Goal: Navigation & Orientation: Find specific page/section

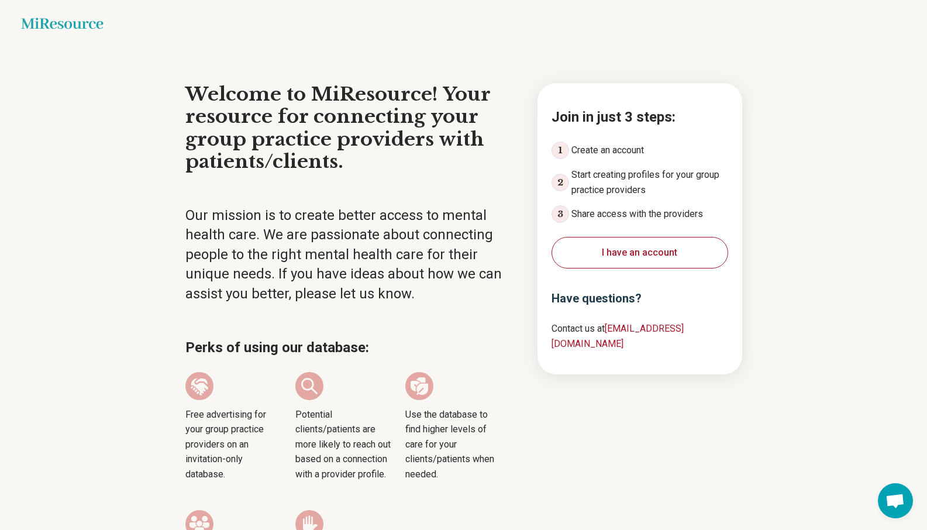
click at [645, 256] on button "I have an account" at bounding box center [639, 253] width 177 height 32
click at [623, 250] on button "I have an account" at bounding box center [639, 253] width 177 height 32
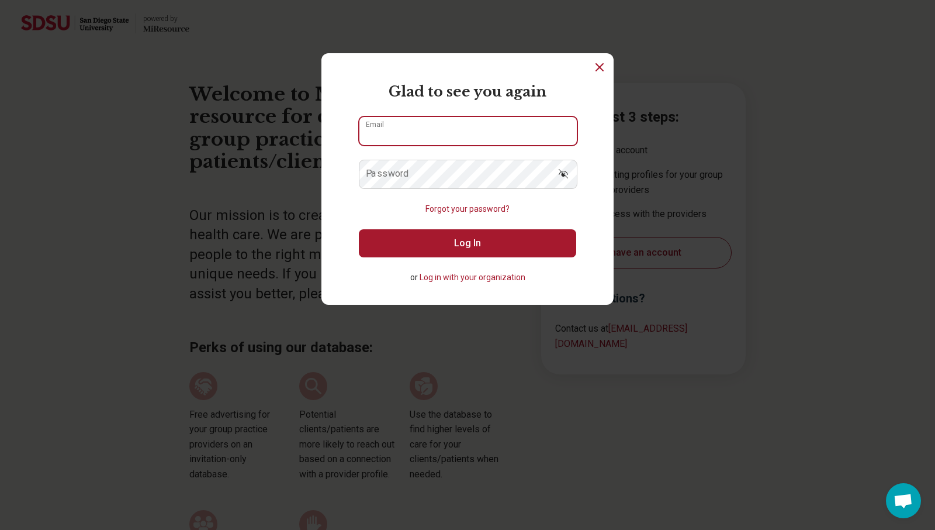
click at [486, 143] on input "Email" at bounding box center [468, 131] width 217 height 28
click at [481, 136] on input "Email" at bounding box center [468, 131] width 217 height 28
click at [409, 130] on input "Email" at bounding box center [468, 131] width 217 height 28
click at [421, 135] on input "Email" at bounding box center [468, 131] width 217 height 28
type input "**********"
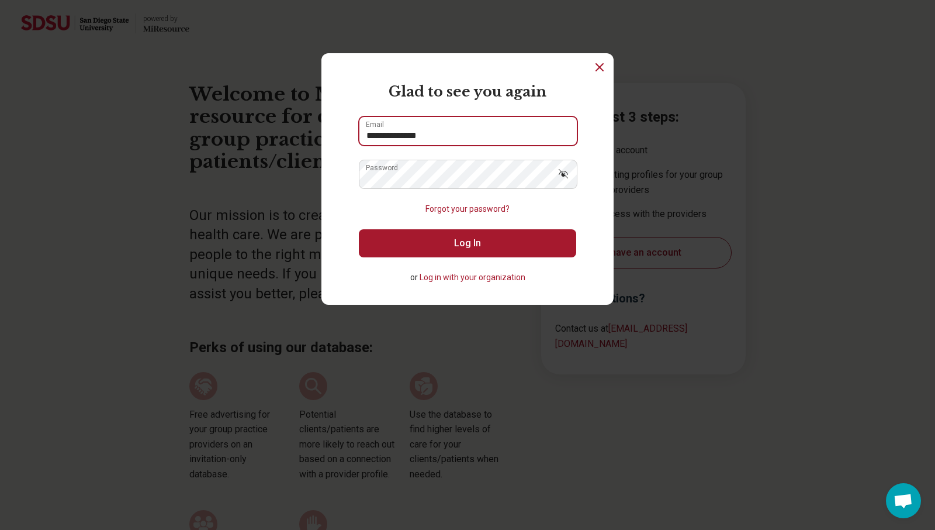
click at [359, 229] on button "Log In" at bounding box center [467, 243] width 217 height 28
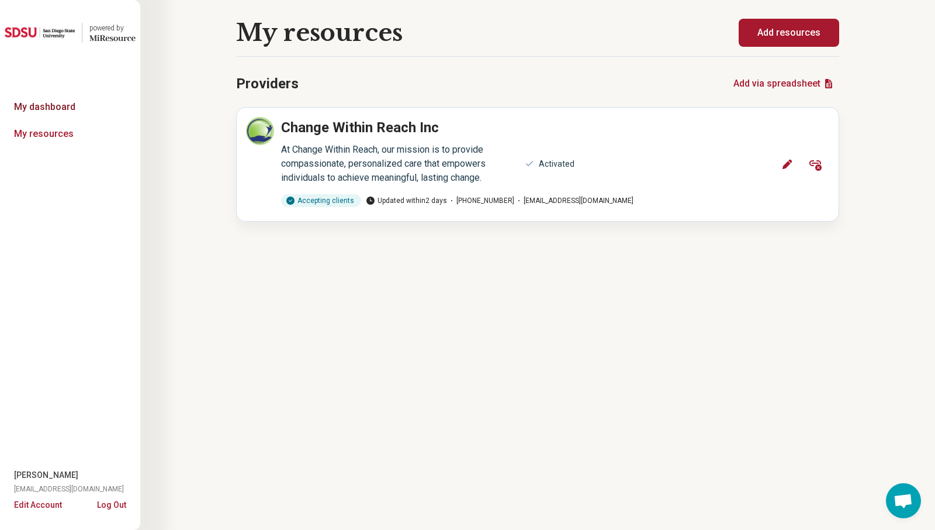
click at [67, 110] on link "My dashboard" at bounding box center [70, 107] width 140 height 27
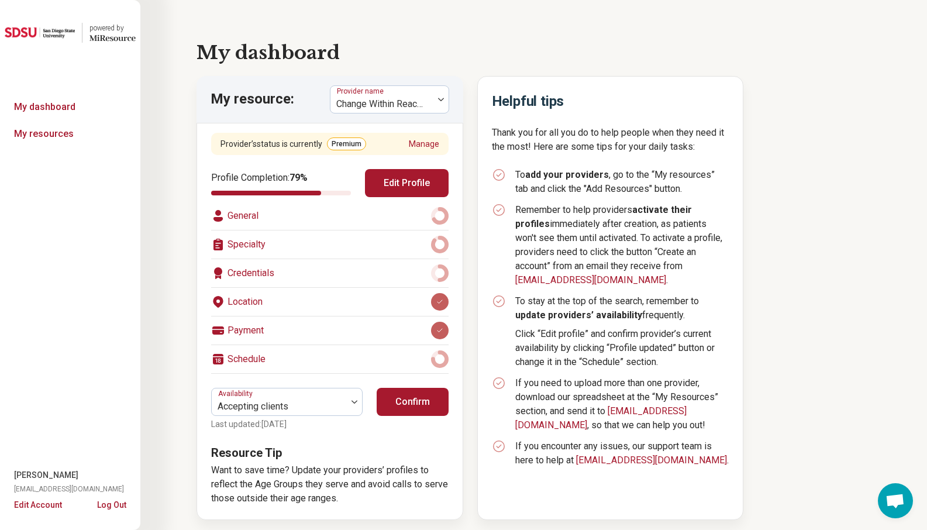
click at [401, 409] on button "Confirm" at bounding box center [413, 402] width 72 height 28
